Goal: Transaction & Acquisition: Subscribe to service/newsletter

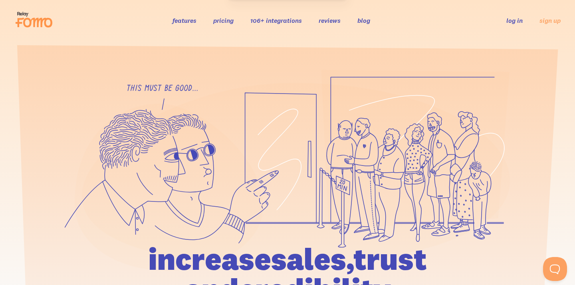
click at [518, 22] on link "log in" at bounding box center [514, 20] width 16 height 8
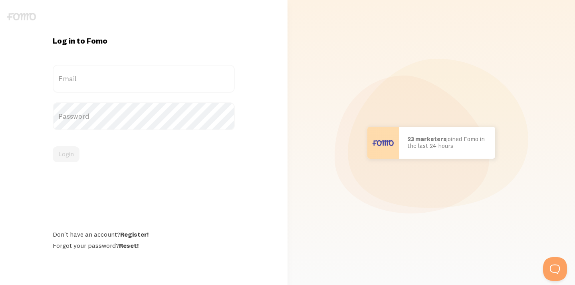
click at [171, 70] on label "Email" at bounding box center [144, 79] width 182 height 28
click at [171, 70] on input "Email" at bounding box center [144, 79] width 182 height 28
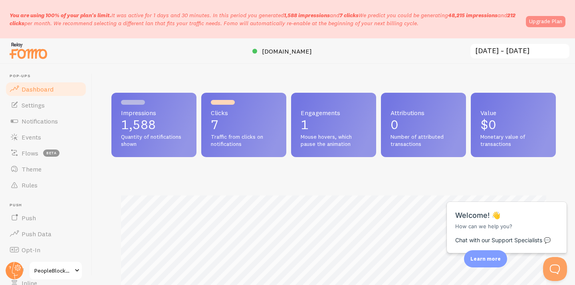
click at [549, 22] on link "Upgrade Plan" at bounding box center [546, 21] width 40 height 11
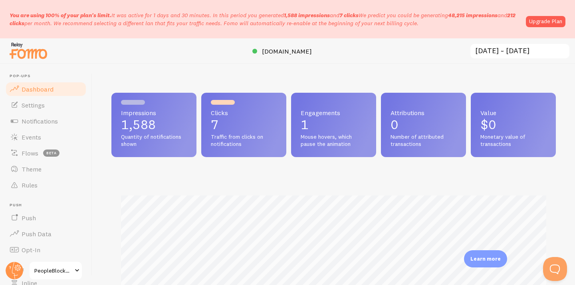
click at [345, 74] on div "Impressions 1,588 Quantity of notifications shown Clicks 7 Traffic from clicks …" at bounding box center [333, 174] width 483 height 221
click at [544, 22] on link "Upgrade Plan" at bounding box center [546, 21] width 40 height 11
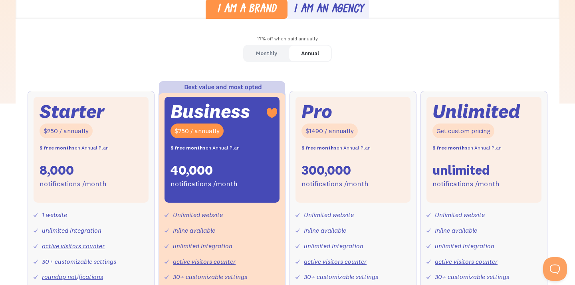
scroll to position [185, 0]
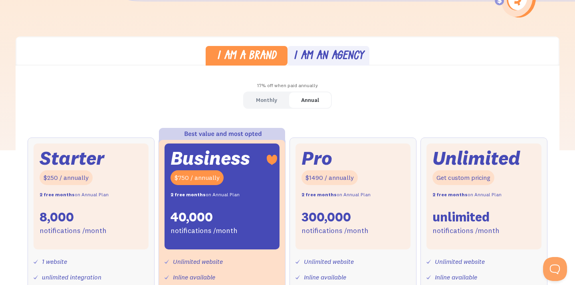
click at [271, 101] on div "Monthly" at bounding box center [266, 100] width 21 height 12
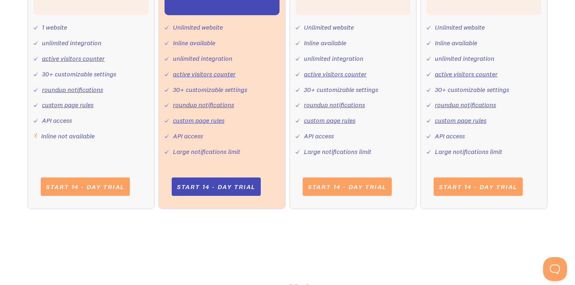
scroll to position [448, 0]
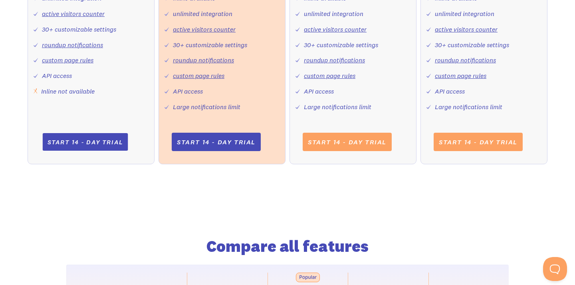
click at [68, 137] on link "Start 14 - day trial" at bounding box center [84, 142] width 85 height 18
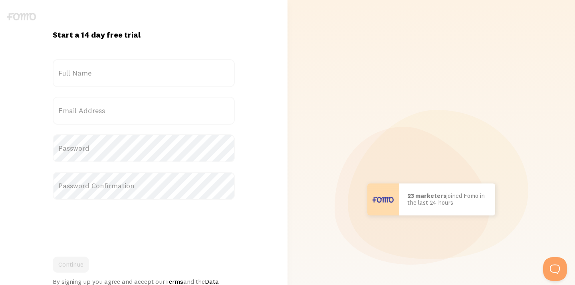
click at [102, 76] on label "Full Name" at bounding box center [144, 73] width 182 height 28
click at [102, 76] on input "Full Name" at bounding box center [144, 73] width 182 height 28
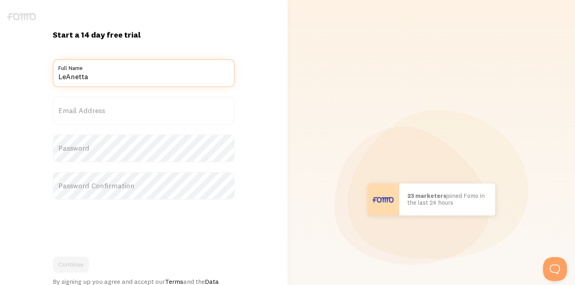
type input "LeAnetta"
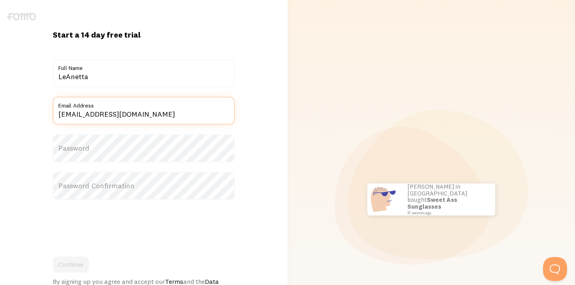
type input "[EMAIL_ADDRESS][DOMAIN_NAME]"
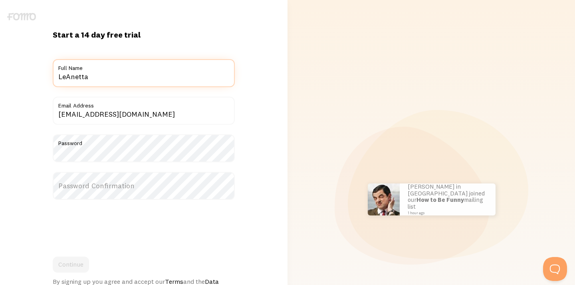
click at [111, 81] on input "LeAnetta" at bounding box center [144, 73] width 182 height 28
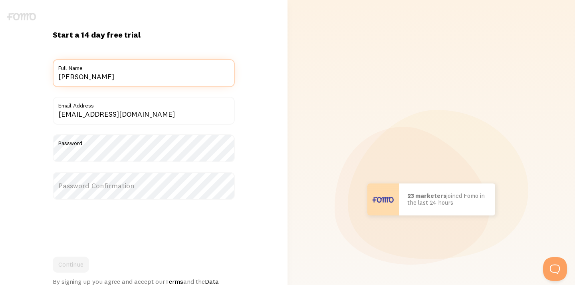
type input "[PERSON_NAME]"
click at [78, 187] on label "Password Confirmation" at bounding box center [144, 186] width 182 height 28
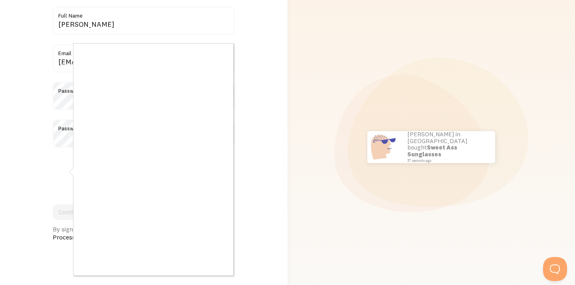
scroll to position [54, 0]
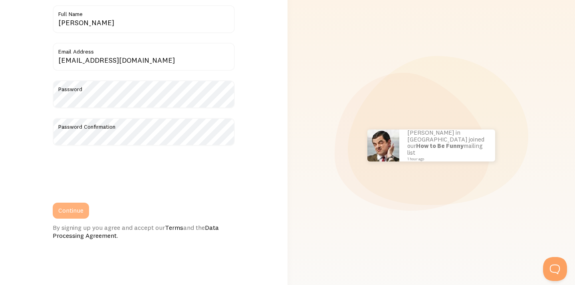
click at [79, 208] on button "Continue" at bounding box center [71, 210] width 36 height 16
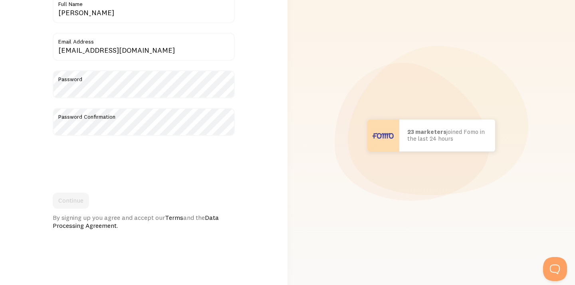
scroll to position [131, 0]
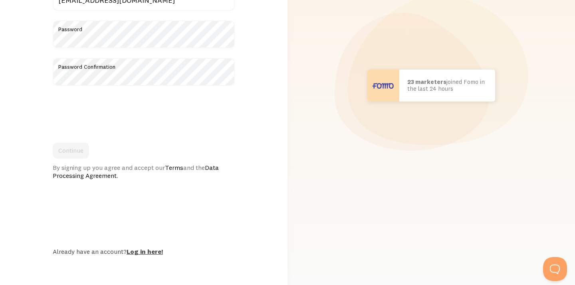
click at [157, 251] on link "Log in here!" at bounding box center [145, 251] width 36 height 8
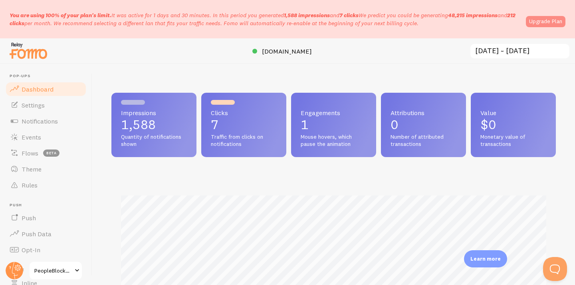
click at [536, 18] on link "Upgrade Plan" at bounding box center [546, 21] width 40 height 11
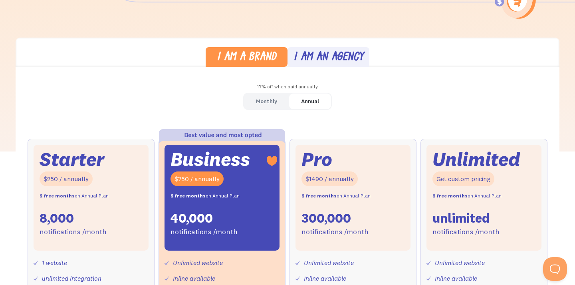
scroll to position [183, 0]
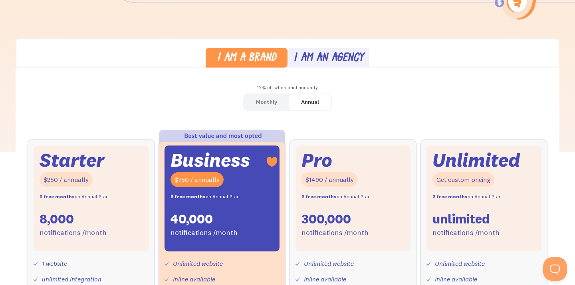
click at [268, 104] on div "Monthly" at bounding box center [266, 102] width 21 height 12
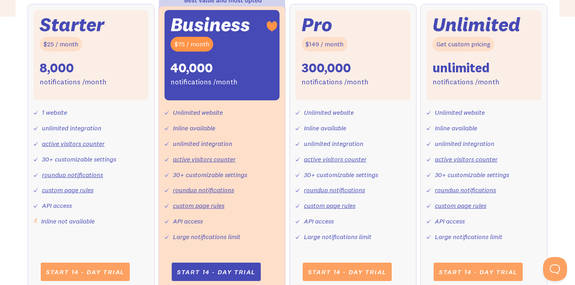
scroll to position [373, 0]
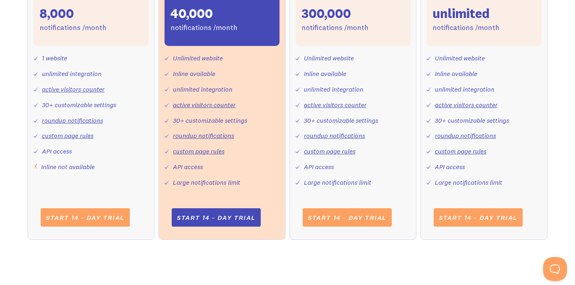
click at [134, 155] on div "1 website unlimited integration active visitors counter 30+ customizable settin…" at bounding box center [91, 109] width 115 height 126
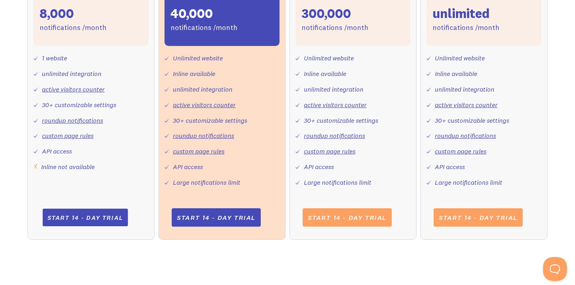
click at [97, 217] on link "Start 14 - day trial" at bounding box center [84, 217] width 85 height 18
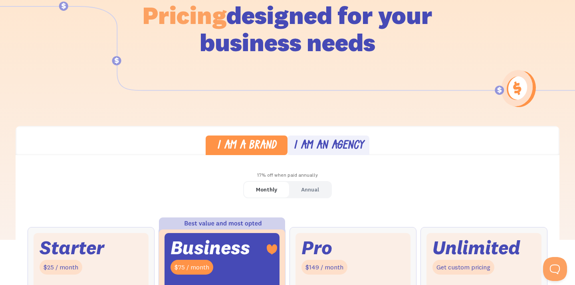
scroll to position [0, 0]
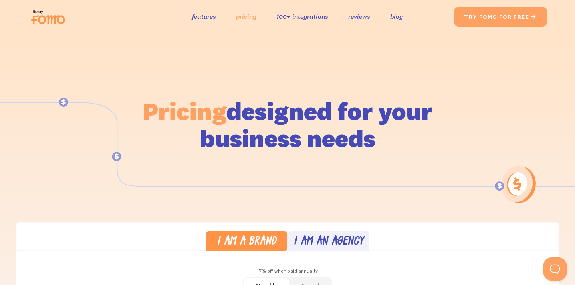
click at [248, 20] on link "pricing" at bounding box center [246, 17] width 20 height 12
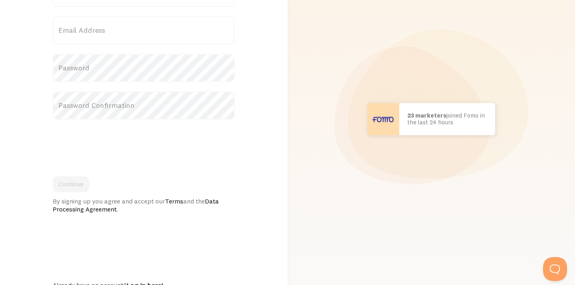
scroll to position [114, 0]
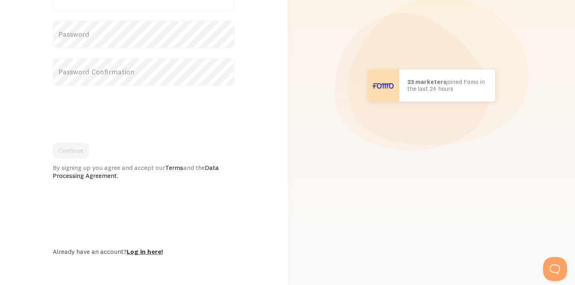
click at [153, 250] on link "Log in here!" at bounding box center [145, 251] width 36 height 8
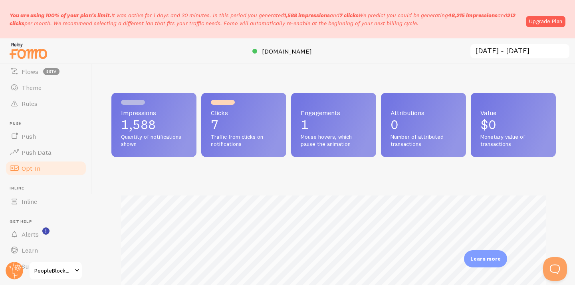
scroll to position [99, 0]
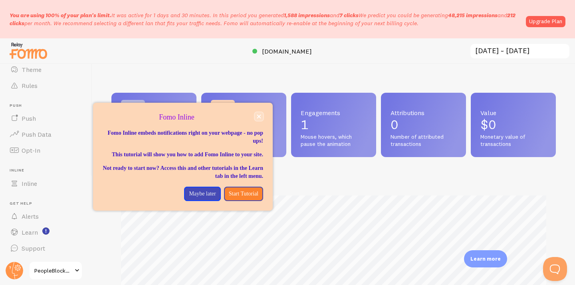
click at [256, 115] on button "close," at bounding box center [259, 116] width 8 height 8
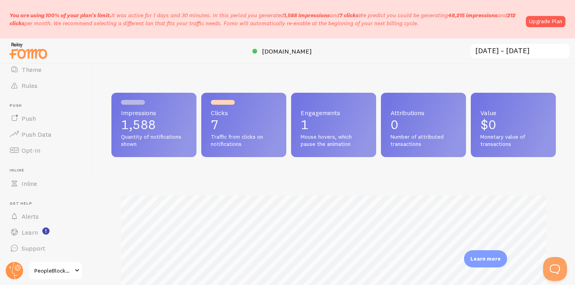
click at [69, 269] on span "PeopleBlockers" at bounding box center [53, 271] width 38 height 10
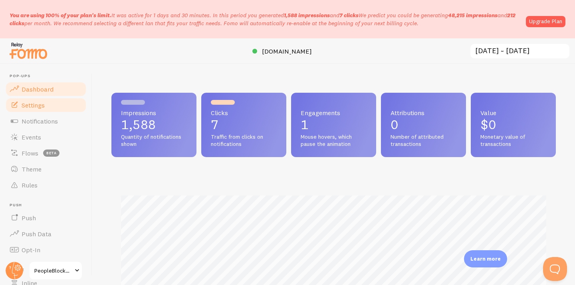
click at [54, 107] on link "Settings" at bounding box center [46, 105] width 82 height 16
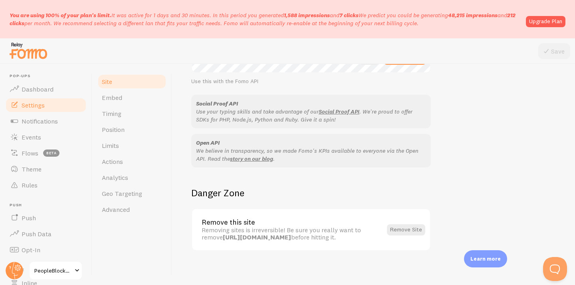
scroll to position [501, 0]
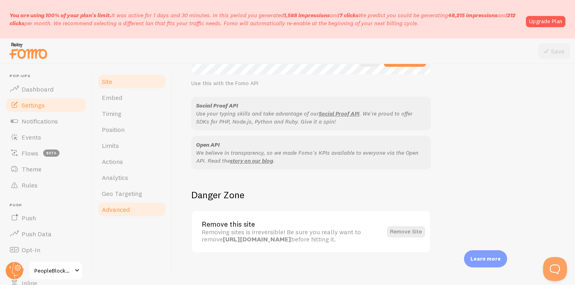
click at [124, 211] on span "Advanced" at bounding box center [116, 209] width 28 height 8
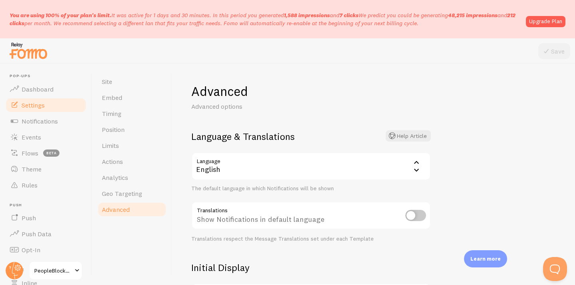
click at [124, 208] on span "Advanced" at bounding box center [116, 209] width 28 height 8
click at [118, 157] on link "Actions" at bounding box center [132, 161] width 70 height 16
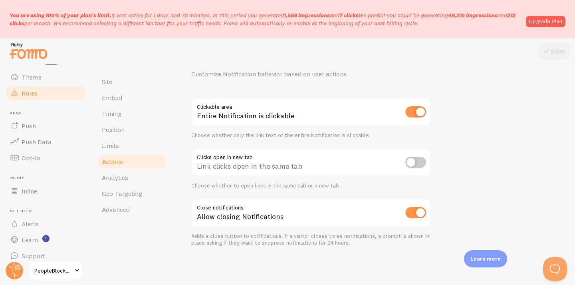
scroll to position [99, 0]
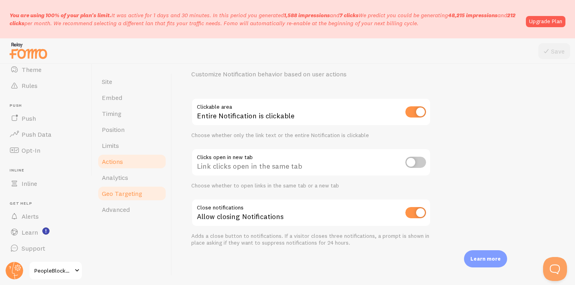
click at [125, 194] on span "Geo Targeting" at bounding box center [122, 193] width 40 height 8
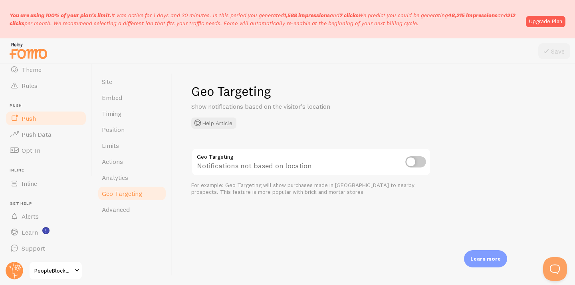
click at [44, 121] on link "Push" at bounding box center [46, 118] width 82 height 16
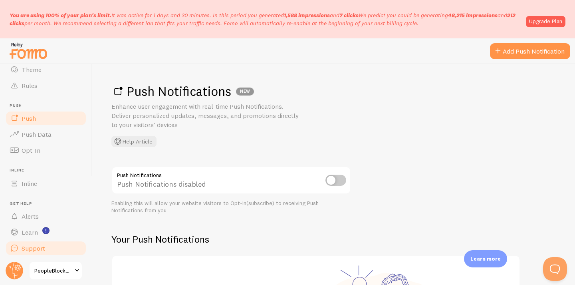
click at [33, 250] on span "Support" at bounding box center [34, 248] width 24 height 8
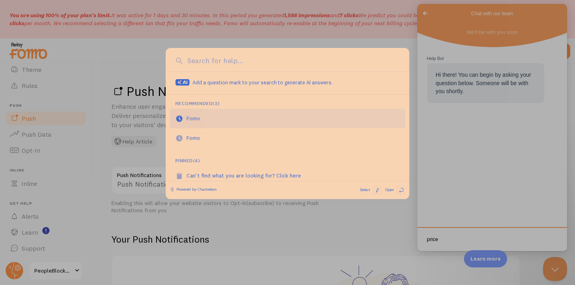
type textarea "price"
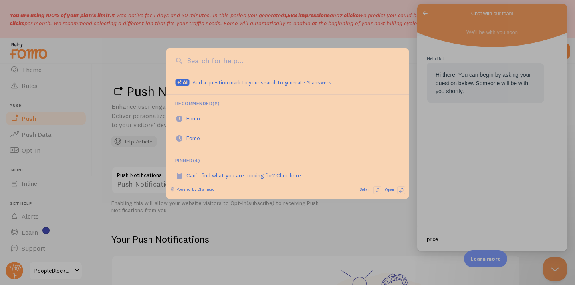
click at [235, 65] on input at bounding box center [292, 61] width 214 height 10
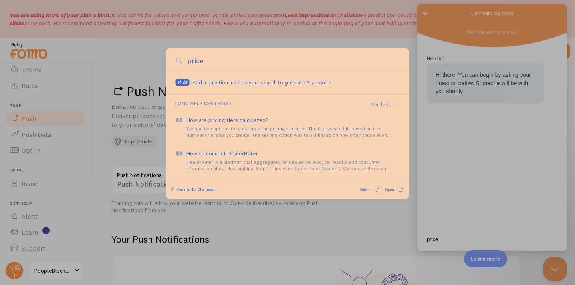
type input "price"
click at [304, 43] on div at bounding box center [287, 142] width 575 height 285
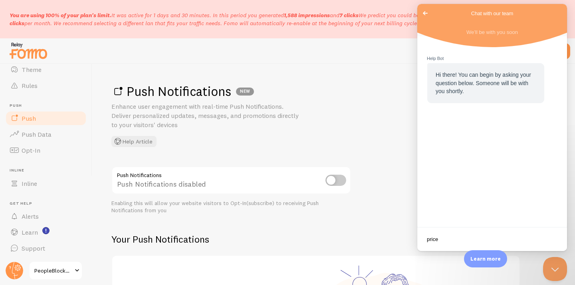
click at [422, 14] on span "Go back" at bounding box center [426, 13] width 10 height 10
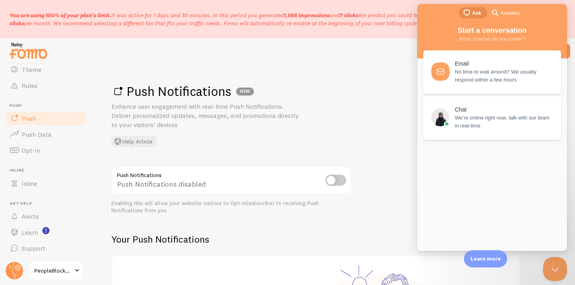
click at [406, 52] on div at bounding box center [287, 51] width 575 height 26
click at [417, 17] on p "You are using 100% of your plan's limit. It was active for 1 days and 30 minute…" at bounding box center [266, 19] width 512 height 16
click at [409, 22] on p "You are using 100% of your plan's limit. It was active for 1 days and 30 minute…" at bounding box center [266, 19] width 512 height 16
click at [553, 268] on button "Close Beacon popover" at bounding box center [554, 267] width 24 height 24
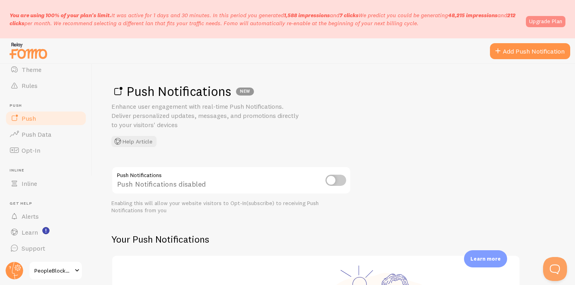
click at [548, 22] on link "Upgrade Plan" at bounding box center [546, 21] width 40 height 11
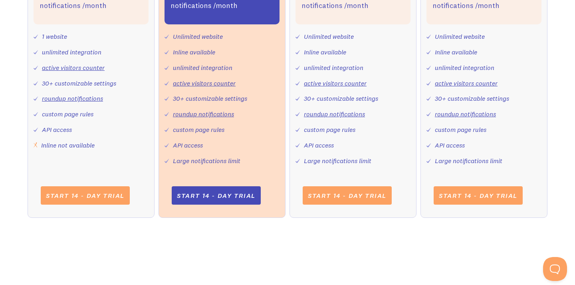
scroll to position [409, 0]
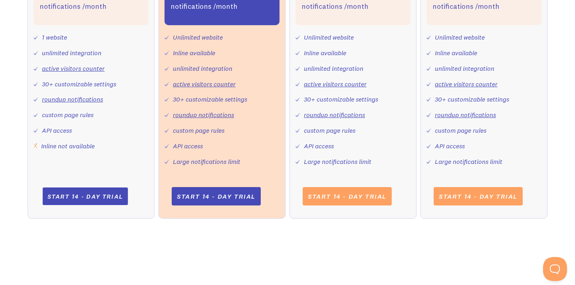
click at [94, 191] on link "Start 14 - day trial" at bounding box center [84, 196] width 85 height 18
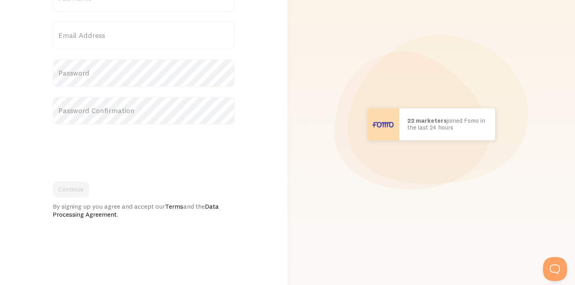
scroll to position [114, 0]
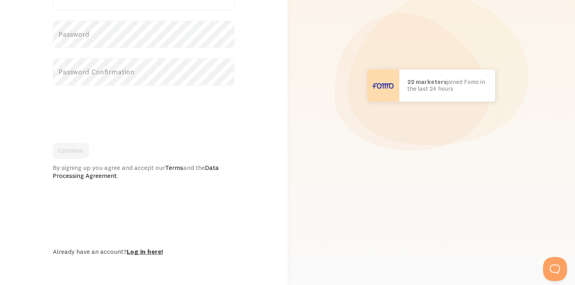
click at [135, 248] on link "Log in here!" at bounding box center [145, 251] width 36 height 8
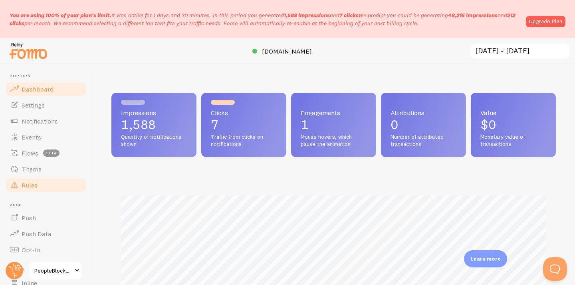
click at [41, 187] on link "Rules" at bounding box center [46, 185] width 82 height 16
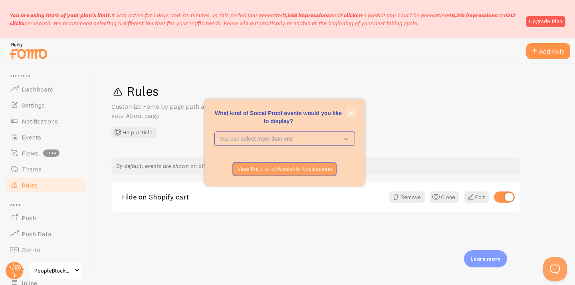
click at [354, 112] on button "close," at bounding box center [351, 113] width 8 height 8
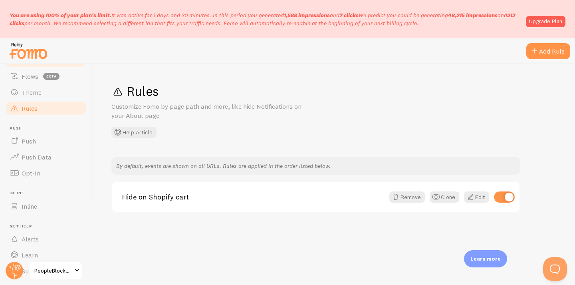
scroll to position [99, 0]
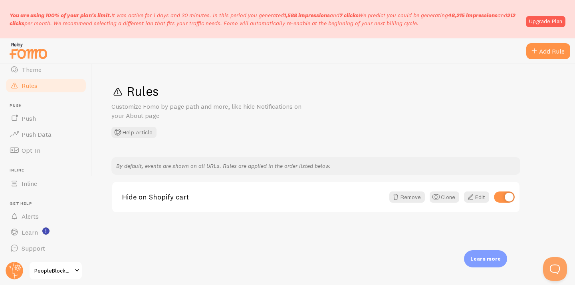
click at [67, 273] on span "PeopleBlockers" at bounding box center [53, 271] width 38 height 10
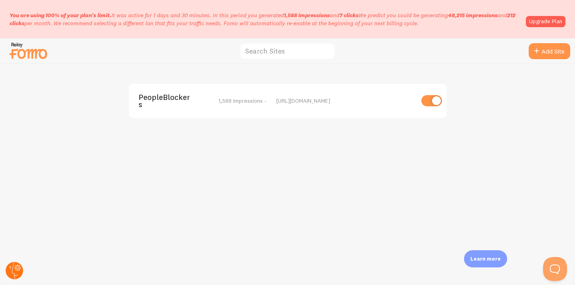
click at [14, 265] on circle at bounding box center [15, 271] width 18 height 18
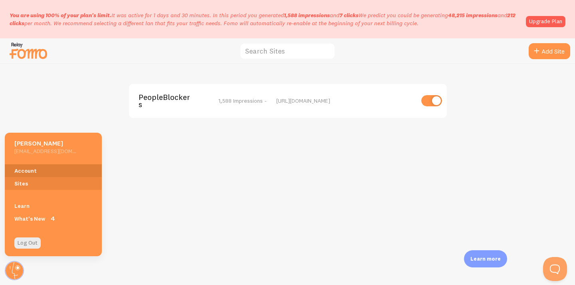
click at [29, 170] on link "Account" at bounding box center [53, 170] width 97 height 13
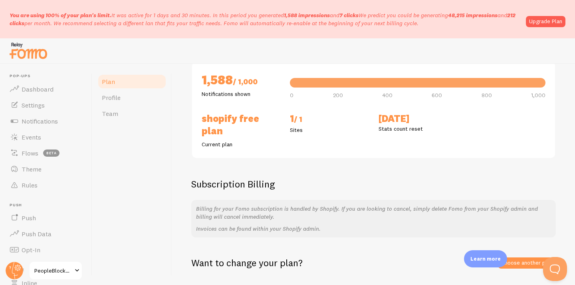
scroll to position [101, 0]
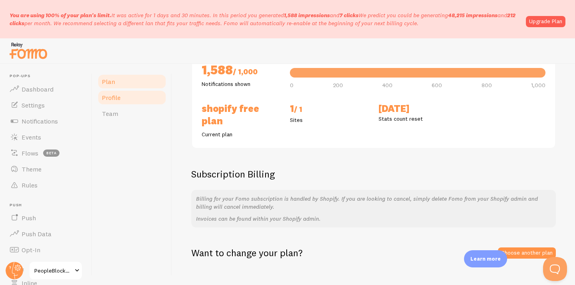
click at [139, 94] on link "Profile" at bounding box center [132, 97] width 70 height 16
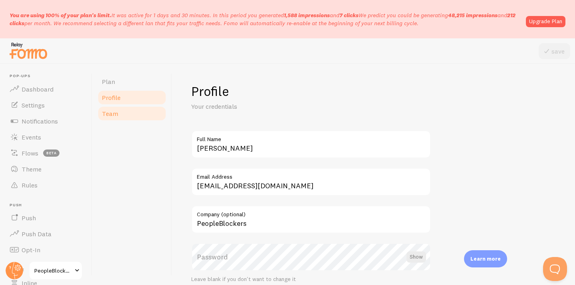
click at [123, 116] on link "Team" at bounding box center [132, 113] width 70 height 16
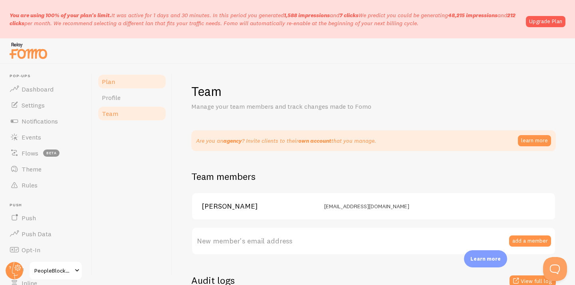
click at [132, 87] on link "Plan" at bounding box center [132, 81] width 70 height 16
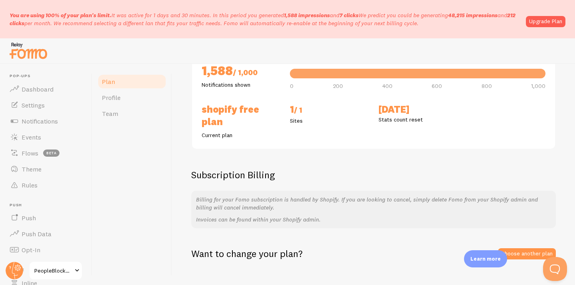
scroll to position [101, 0]
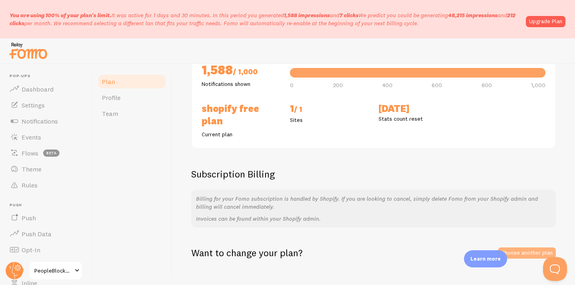
click at [520, 247] on link "Choose another plan" at bounding box center [527, 252] width 58 height 11
click at [526, 247] on link "Choose another plan" at bounding box center [527, 252] width 58 height 11
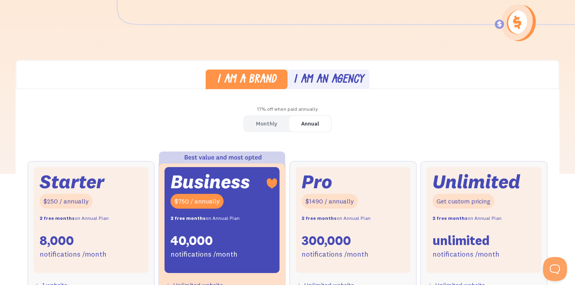
scroll to position [324, 0]
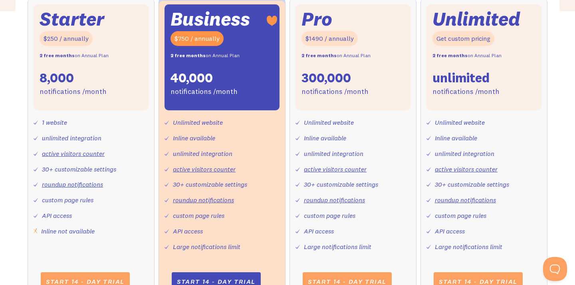
click at [127, 72] on div "Starter $250 / annually 2 free months on Annual Plan 8,000 notifications /month" at bounding box center [91, 57] width 115 height 106
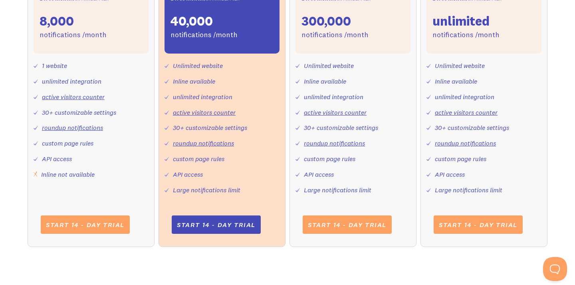
scroll to position [383, 0]
